Goal: Information Seeking & Learning: Learn about a topic

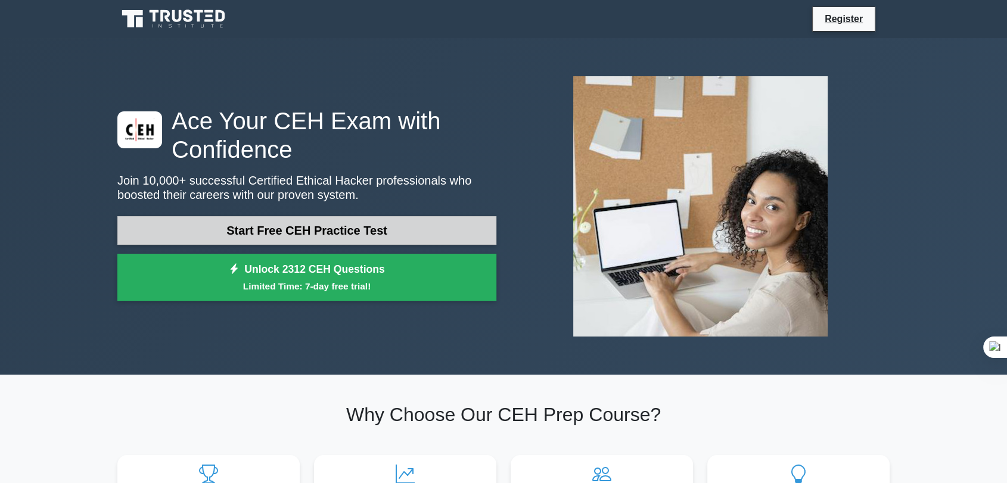
click at [309, 227] on link "Start Free CEH Practice Test" at bounding box center [306, 230] width 379 height 29
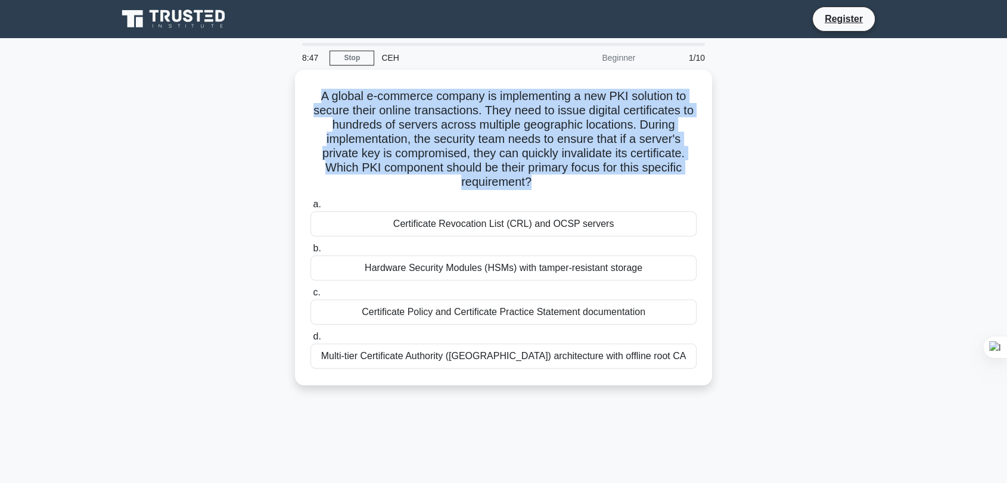
drag, startPoint x: 532, startPoint y: 181, endPoint x: 257, endPoint y: 92, distance: 288.3
click at [257, 92] on div "A global e-commerce company is implementing a new PKI solution to secure their …" at bounding box center [503, 235] width 787 height 330
copy h5 "A global e-commerce company is implementing a new PKI solution to secure their …"
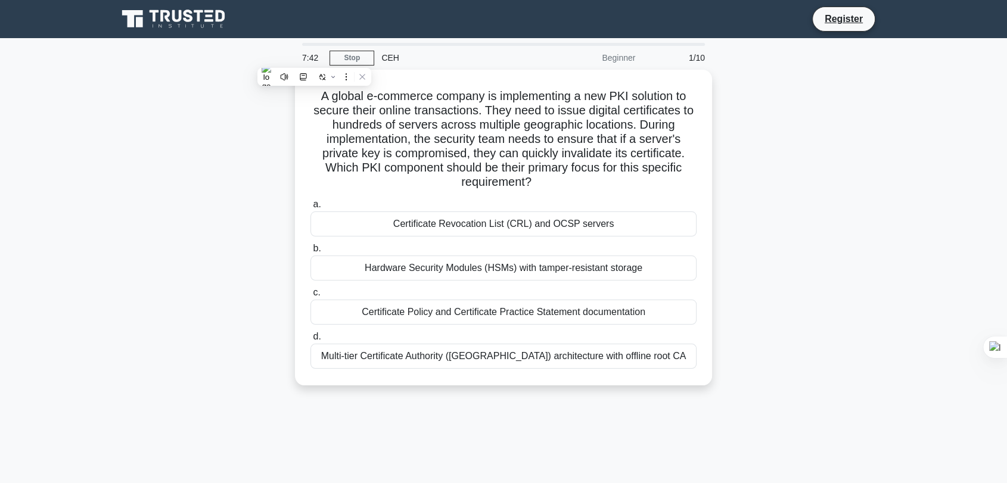
click at [744, 310] on div "A global e-commerce company is implementing a new PKI solution to secure their …" at bounding box center [503, 235] width 787 height 330
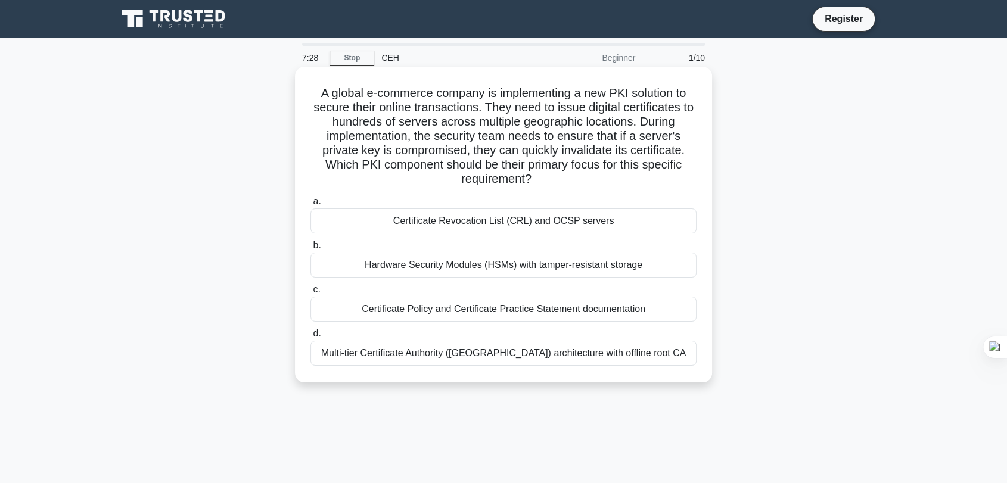
click at [391, 306] on div "Certificate Policy and Certificate Practice Statement documentation" at bounding box center [503, 309] width 386 height 25
click at [310, 294] on input "c. Certificate Policy and Certificate Practice Statement documentation" at bounding box center [310, 290] width 0 height 8
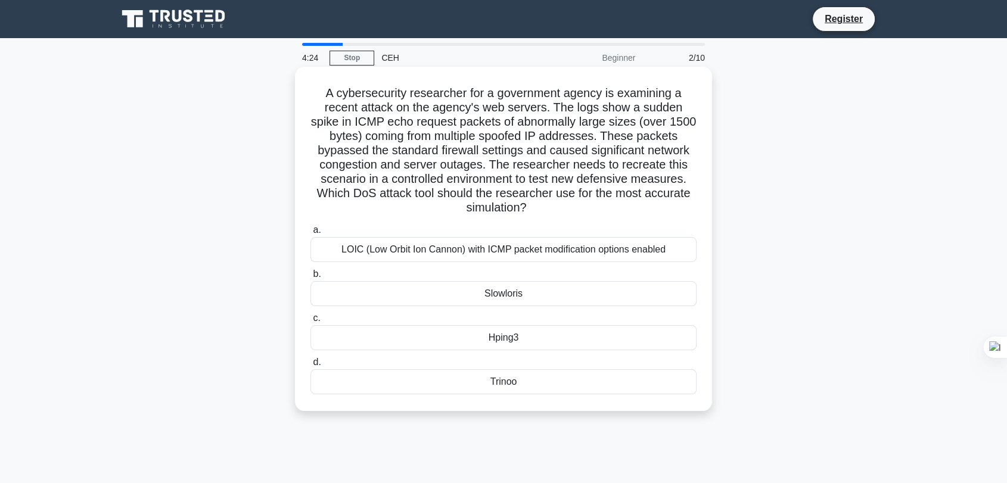
click at [518, 339] on div "Hping3" at bounding box center [503, 337] width 386 height 25
click at [310, 322] on input "c. Hping3" at bounding box center [310, 319] width 0 height 8
